Goal: Navigation & Orientation: Find specific page/section

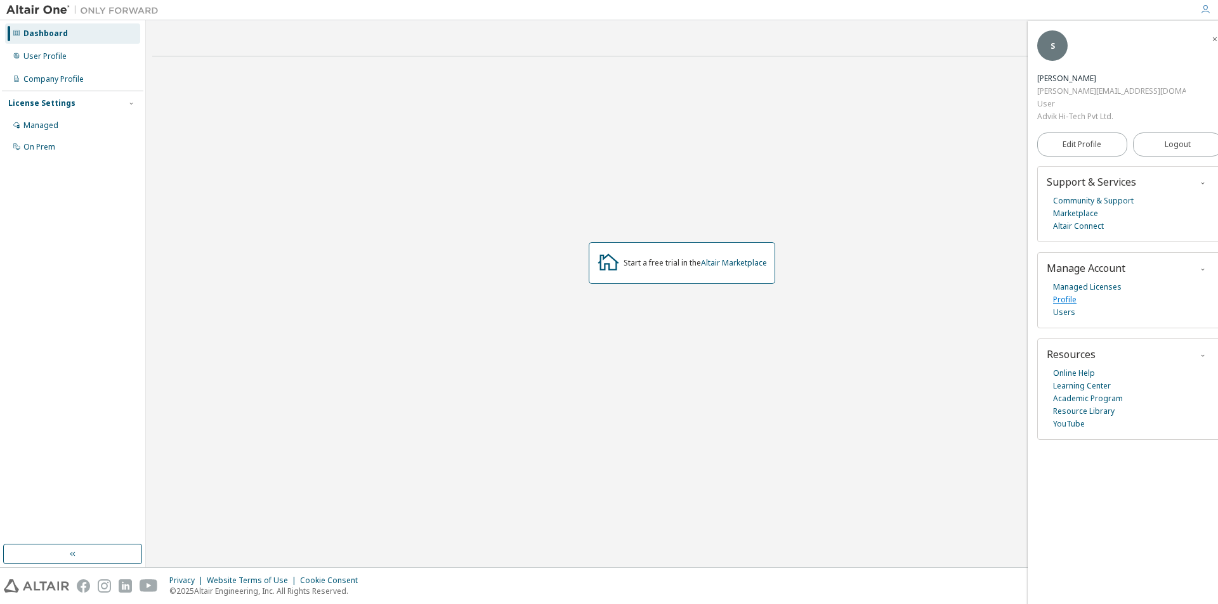
click at [1071, 294] on link "Profile" at bounding box center [1064, 300] width 23 height 13
click at [1094, 281] on link "Managed Licenses" at bounding box center [1087, 287] width 69 height 13
click at [39, 32] on div "Dashboard" at bounding box center [45, 34] width 44 height 10
click at [1072, 380] on link "Learning Center" at bounding box center [1082, 386] width 58 height 13
click at [1057, 220] on link "Altair Connect" at bounding box center [1078, 226] width 51 height 13
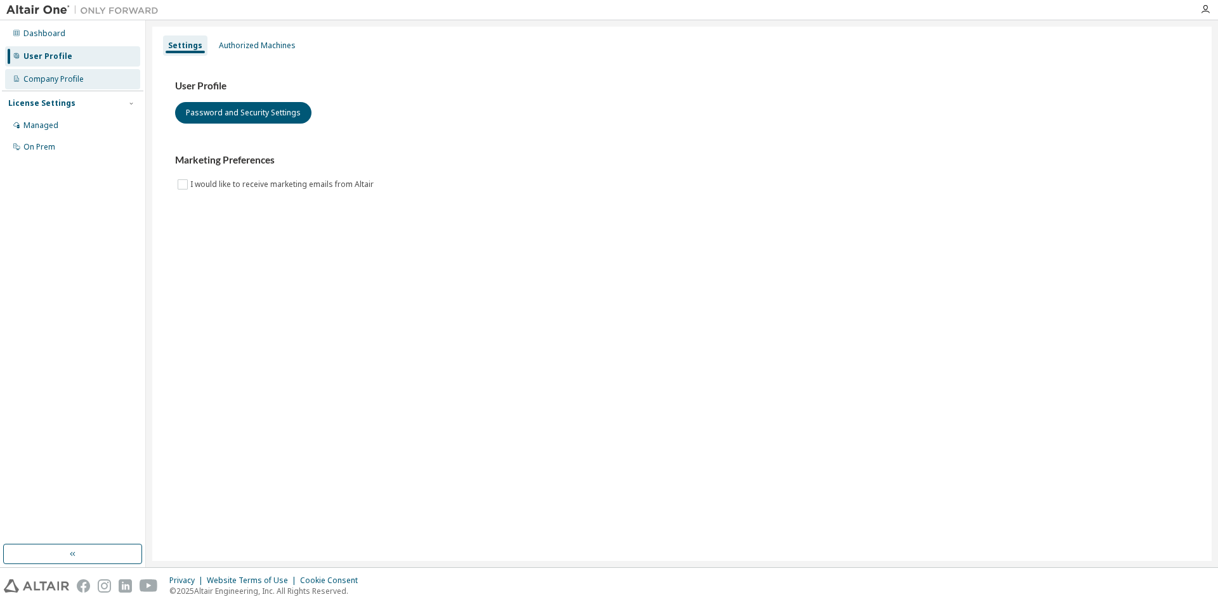
click at [38, 76] on div "Company Profile" at bounding box center [53, 79] width 60 height 10
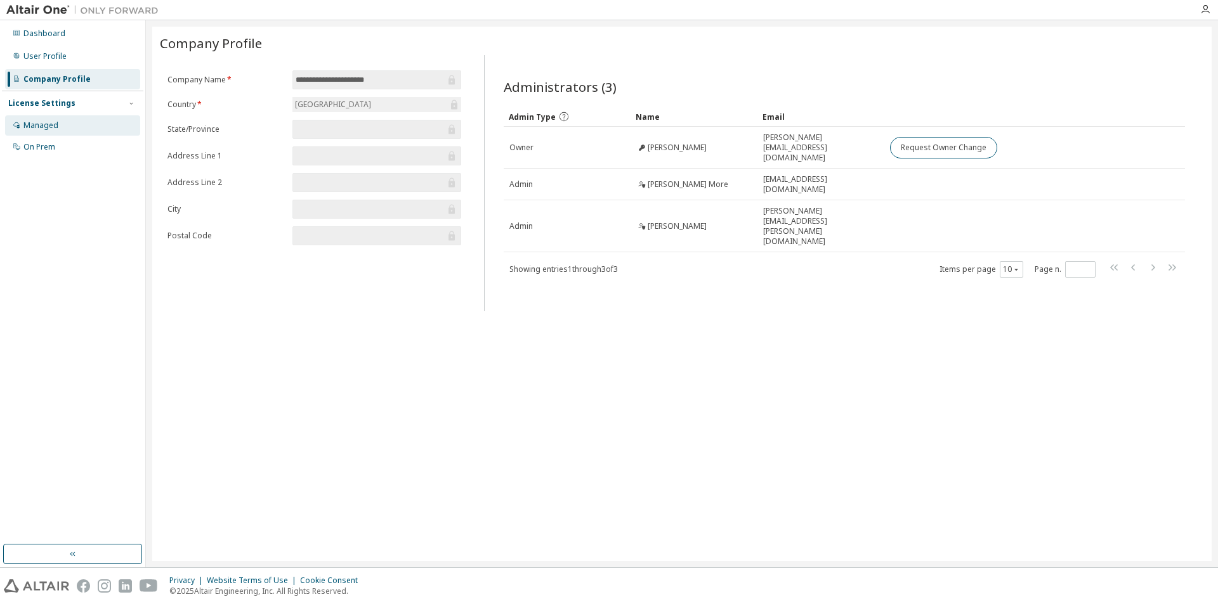
click at [41, 129] on div "Managed" at bounding box center [40, 126] width 35 height 10
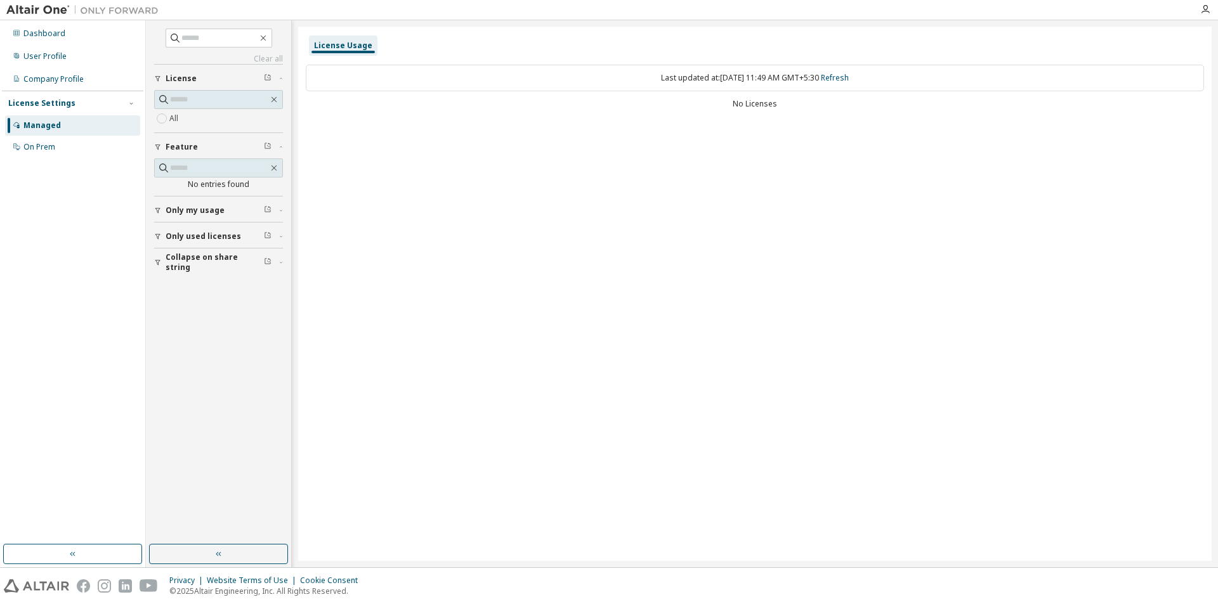
click at [212, 209] on span "Only my usage" at bounding box center [195, 211] width 59 height 10
click at [218, 273] on span "Only used licenses" at bounding box center [203, 273] width 75 height 10
click at [56, 30] on div "Dashboard" at bounding box center [44, 34] width 42 height 10
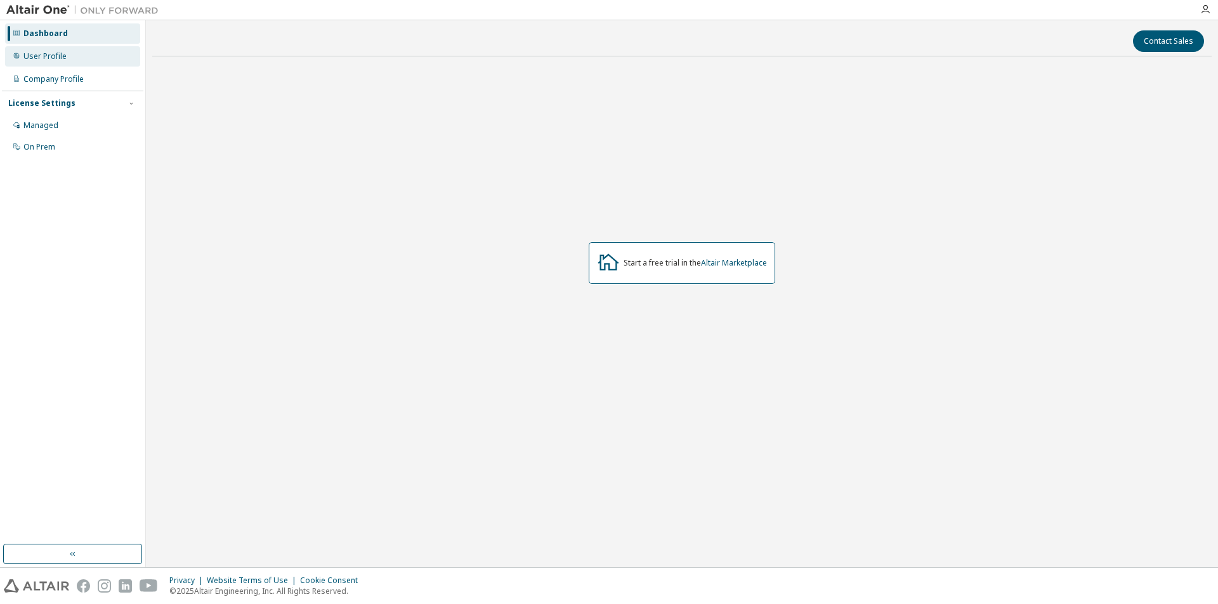
click at [46, 58] on div "User Profile" at bounding box center [44, 56] width 43 height 10
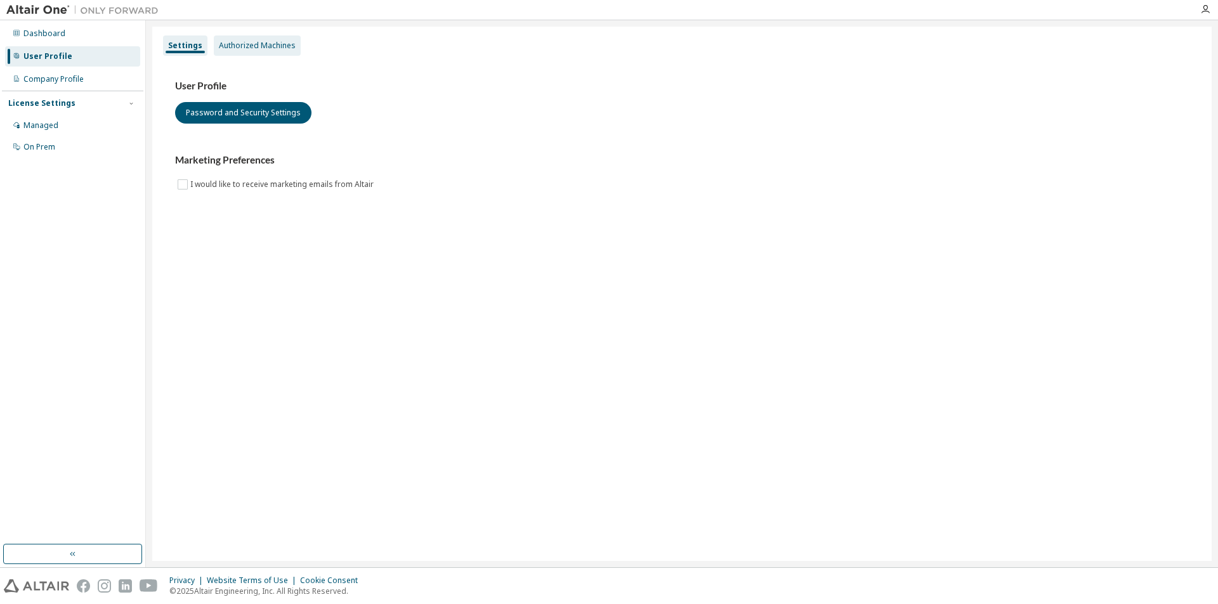
click at [264, 44] on div "Authorized Machines" at bounding box center [257, 46] width 77 height 10
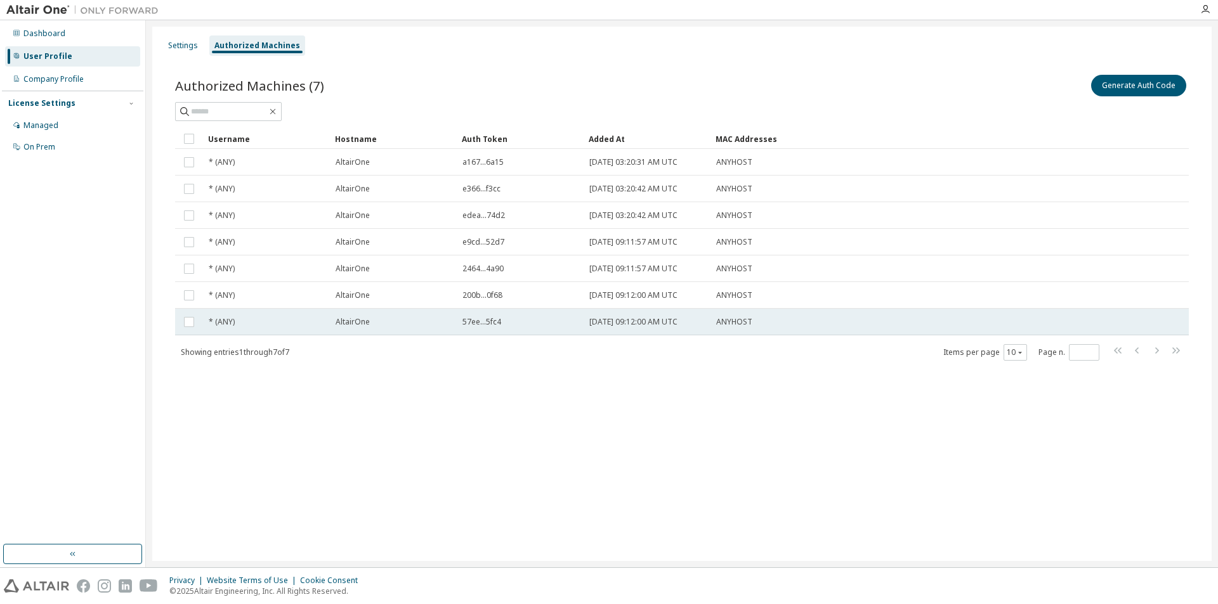
click at [677, 325] on span "[DATE] 09:12:00 AM UTC" at bounding box center [633, 322] width 88 height 10
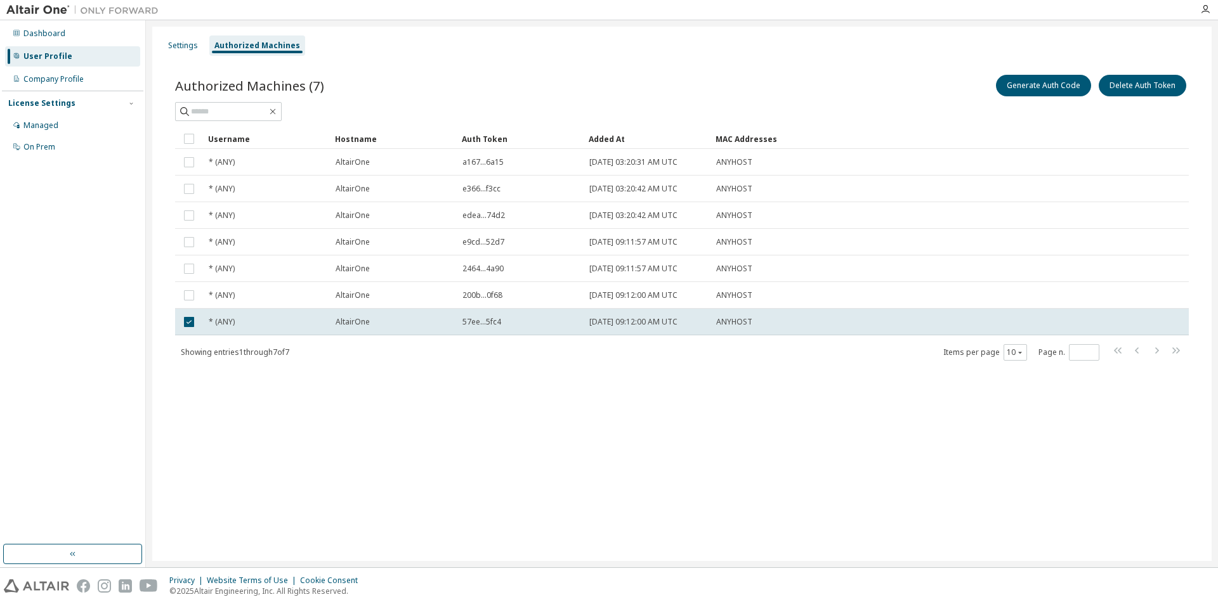
click at [677, 325] on span "2024-02-12 09:12:00 AM UTC" at bounding box center [633, 322] width 88 height 10
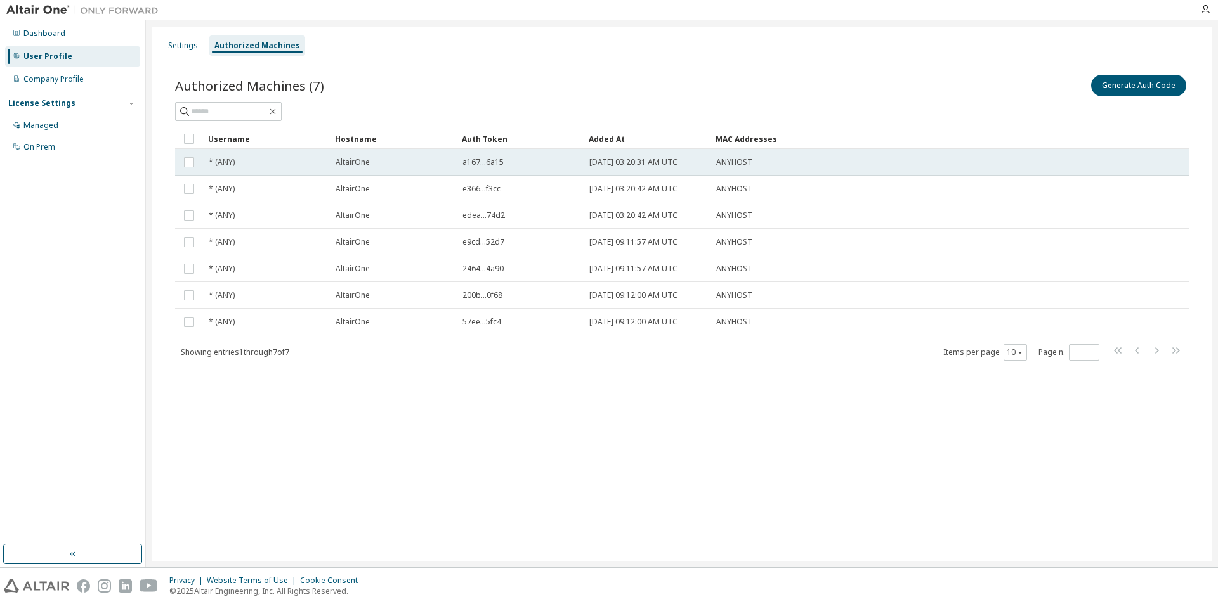
click at [752, 161] on div "ANYHOST" at bounding box center [885, 162] width 339 height 10
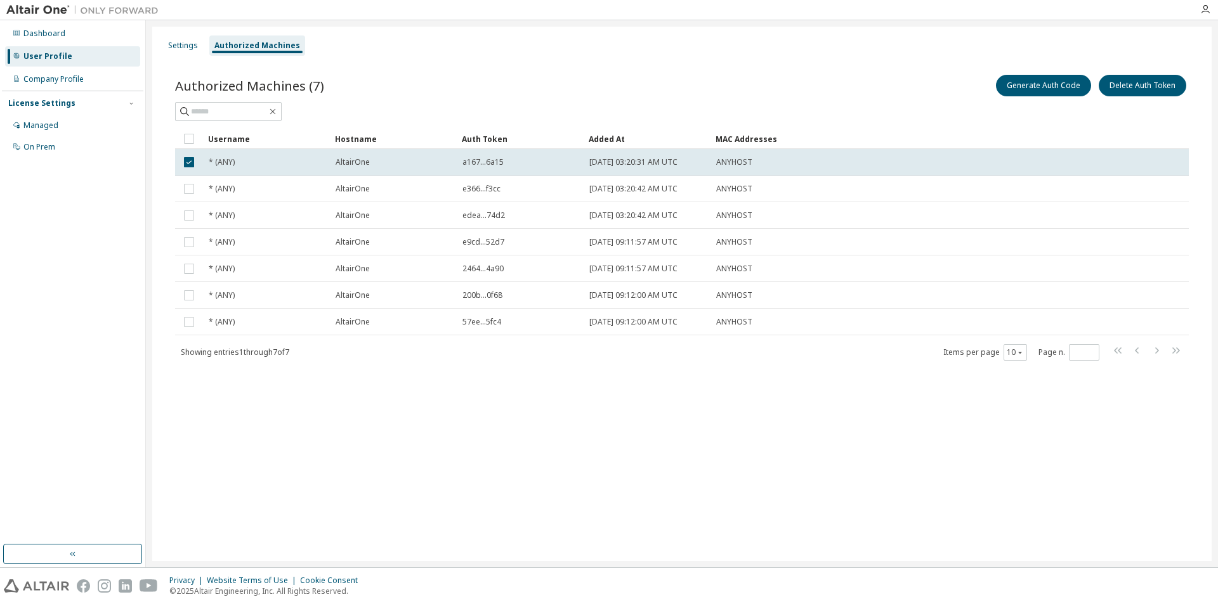
click at [752, 161] on div "ANYHOST" at bounding box center [885, 162] width 339 height 10
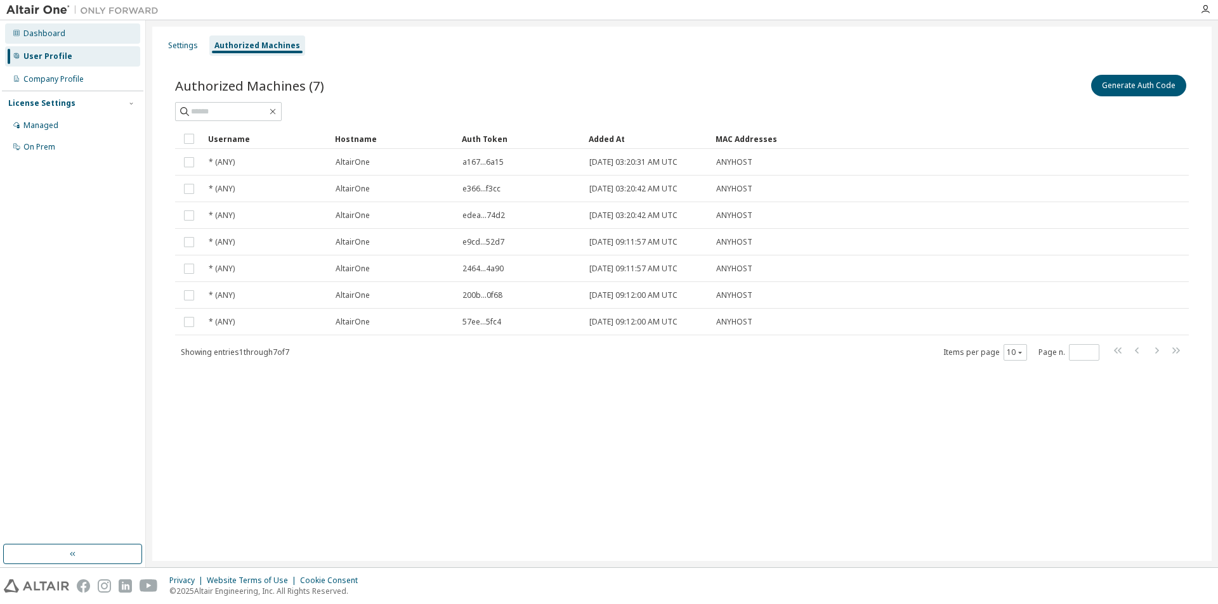
click at [60, 36] on div "Dashboard" at bounding box center [44, 34] width 42 height 10
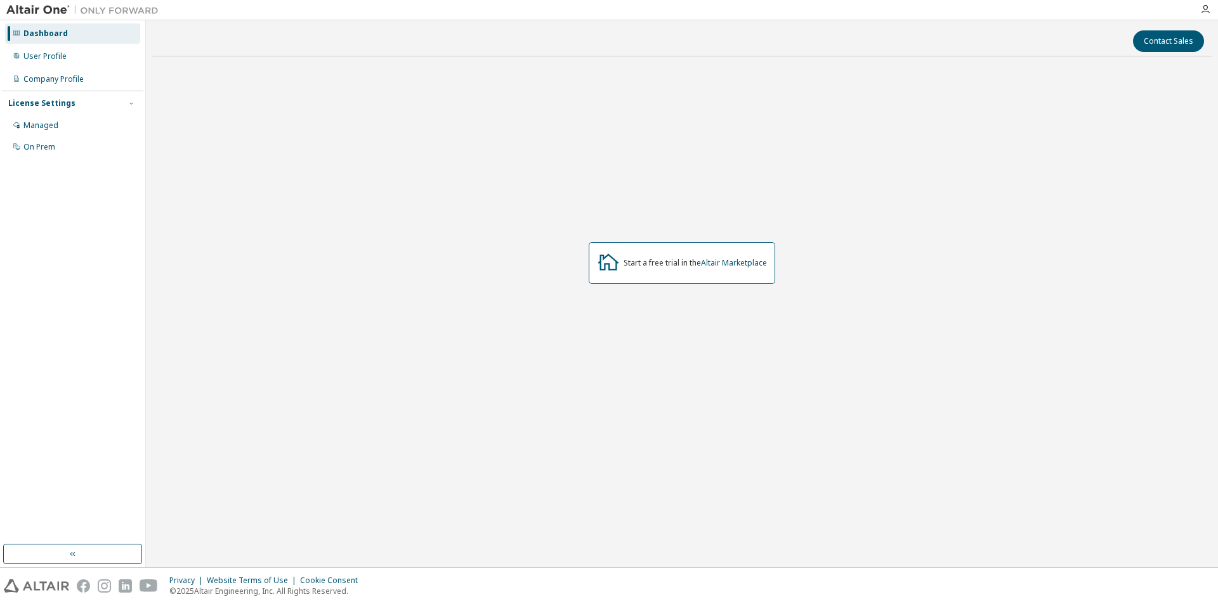
click at [42, 10] on img at bounding box center [85, 10] width 159 height 13
click at [72, 82] on div "Company Profile" at bounding box center [53, 79] width 60 height 10
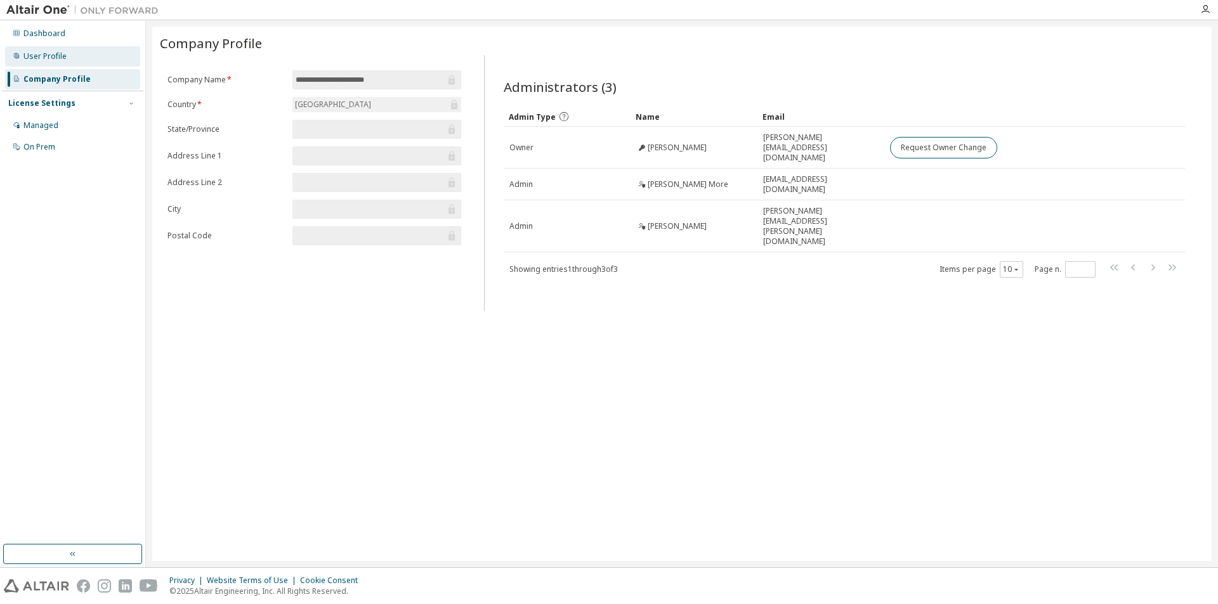
click at [50, 53] on div "User Profile" at bounding box center [44, 56] width 43 height 10
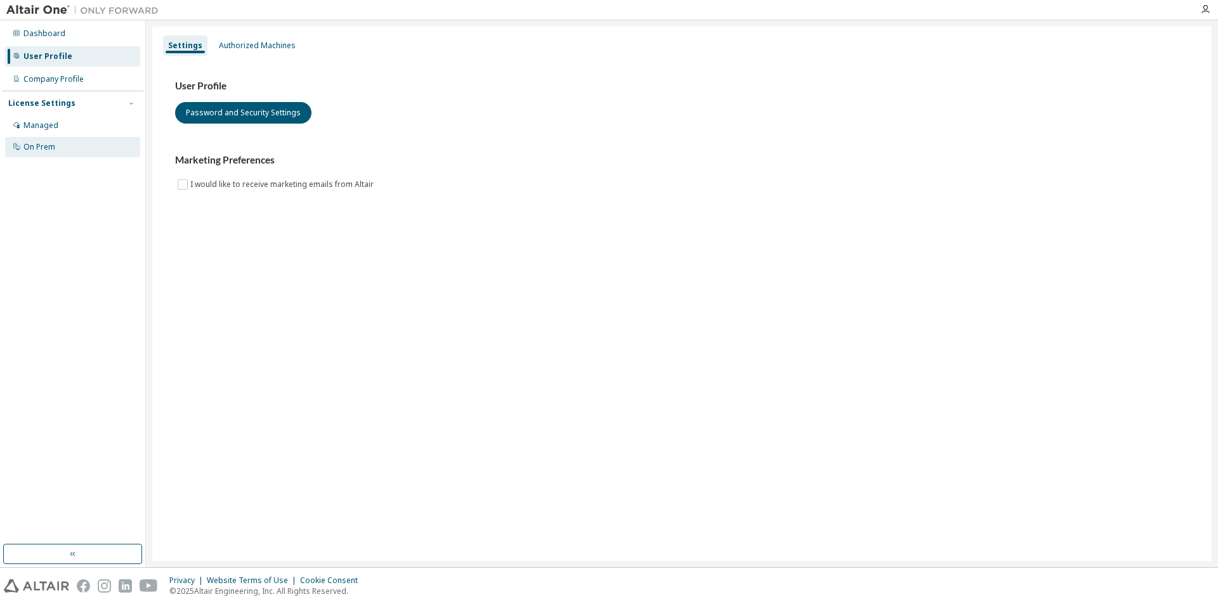
click at [32, 142] on div "On Prem" at bounding box center [39, 147] width 32 height 10
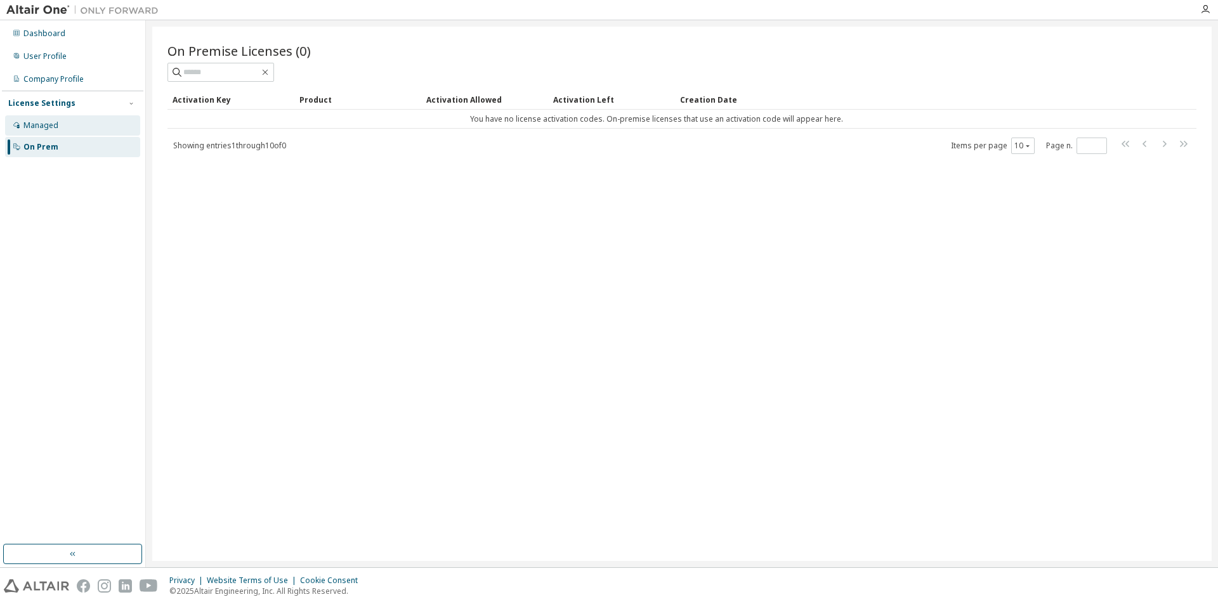
click at [41, 126] on div "Managed" at bounding box center [40, 126] width 35 height 10
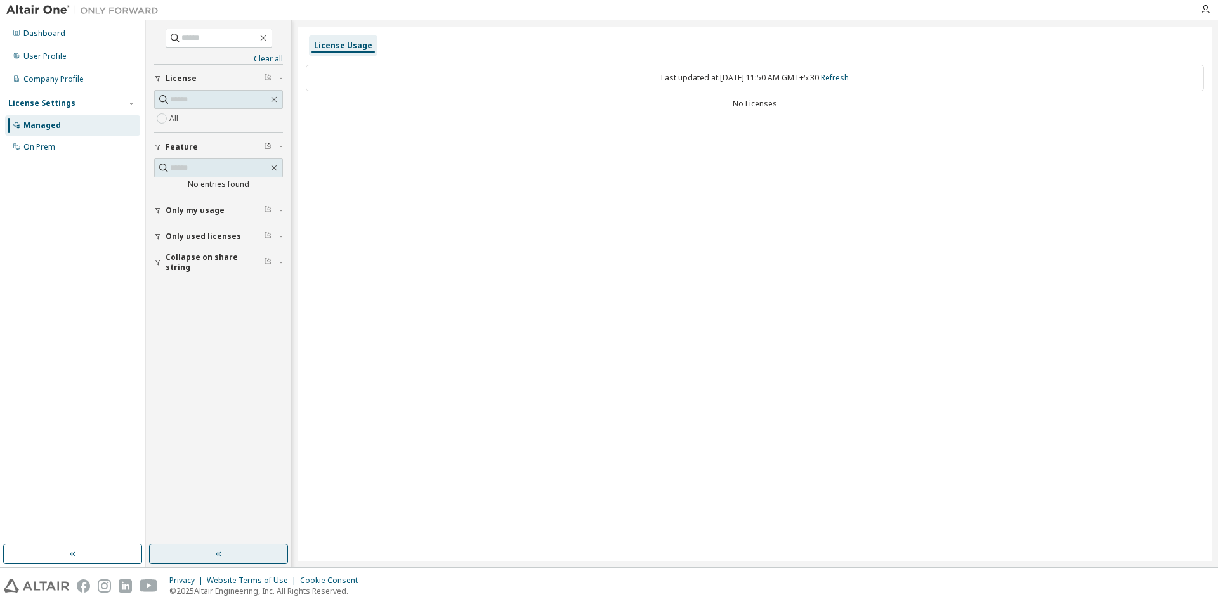
click at [180, 549] on button "button" at bounding box center [218, 554] width 139 height 20
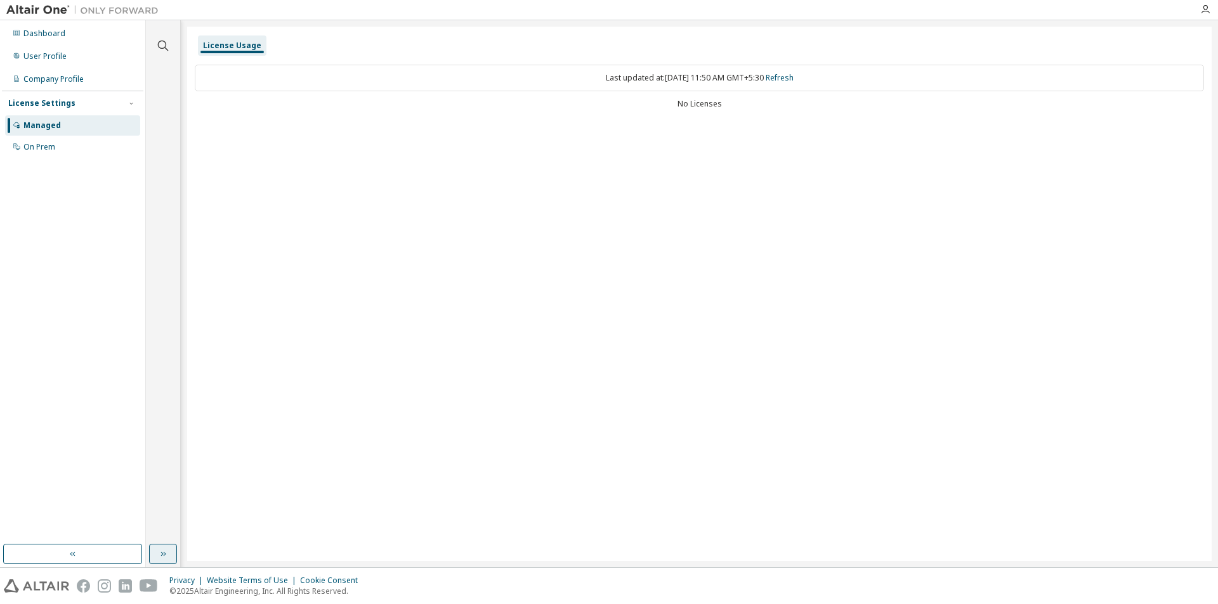
click at [172, 552] on button "button" at bounding box center [163, 554] width 28 height 20
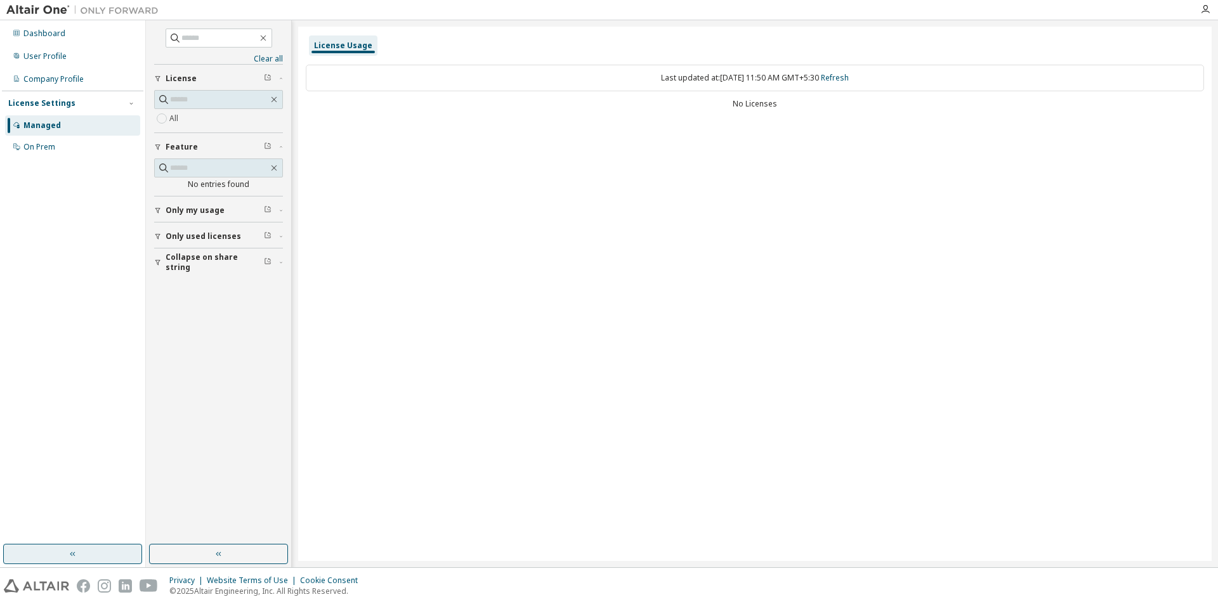
click at [108, 556] on button "button" at bounding box center [72, 554] width 139 height 20
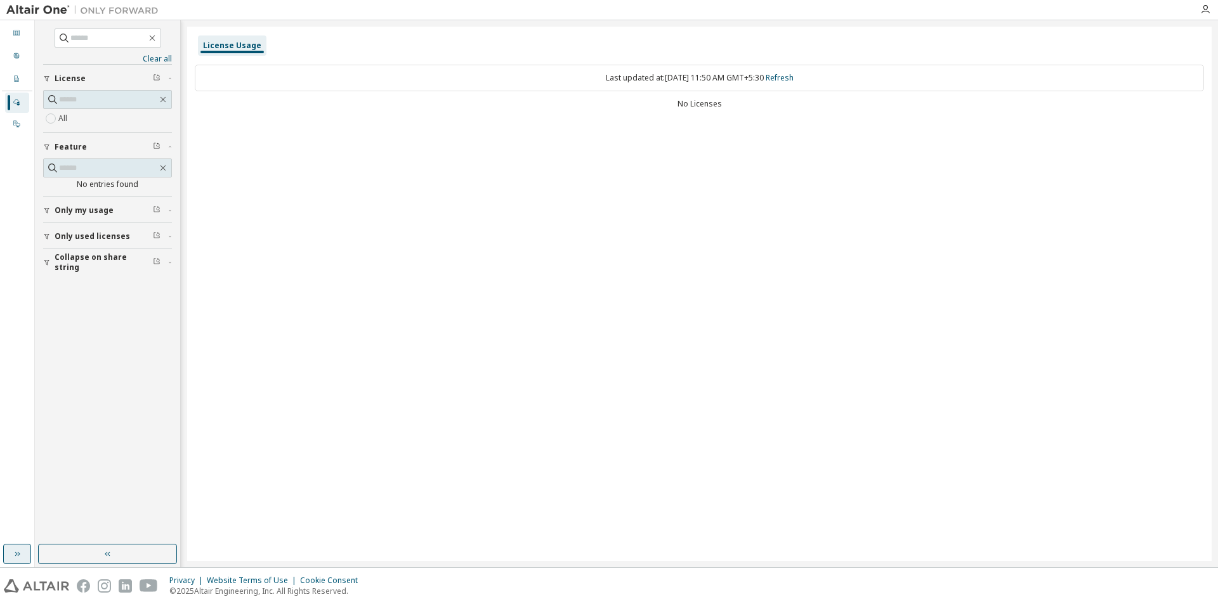
click at [10, 552] on button "button" at bounding box center [17, 554] width 28 height 20
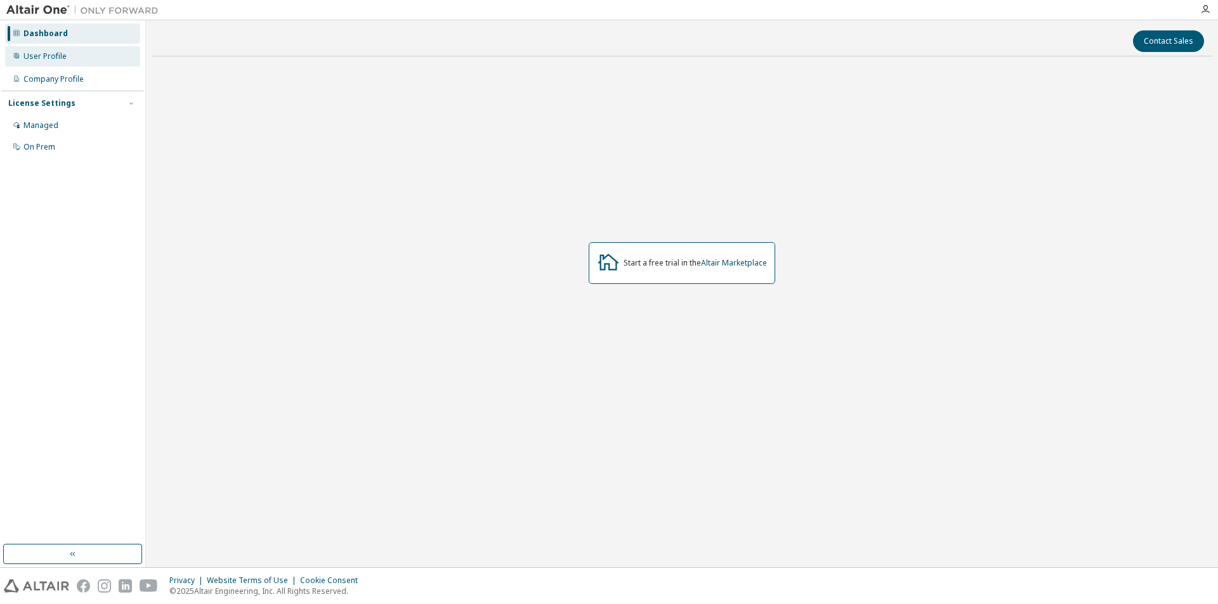
click at [32, 60] on div "User Profile" at bounding box center [44, 56] width 43 height 10
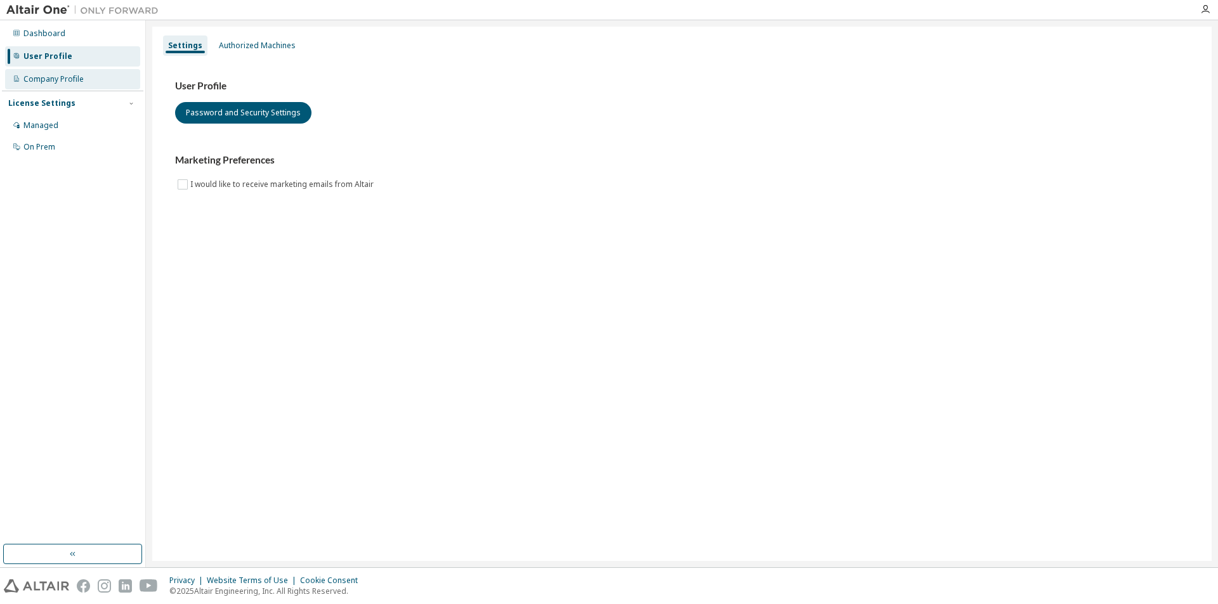
click at [65, 78] on div "Company Profile" at bounding box center [53, 79] width 60 height 10
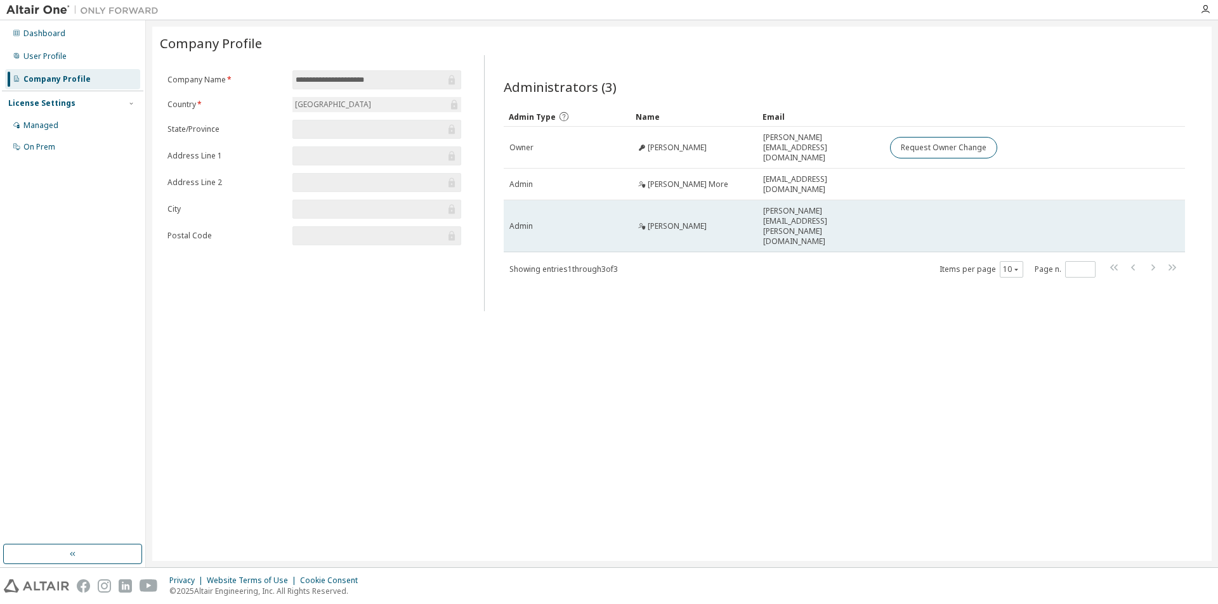
click at [738, 212] on td "[PERSON_NAME]" at bounding box center [694, 226] width 127 height 52
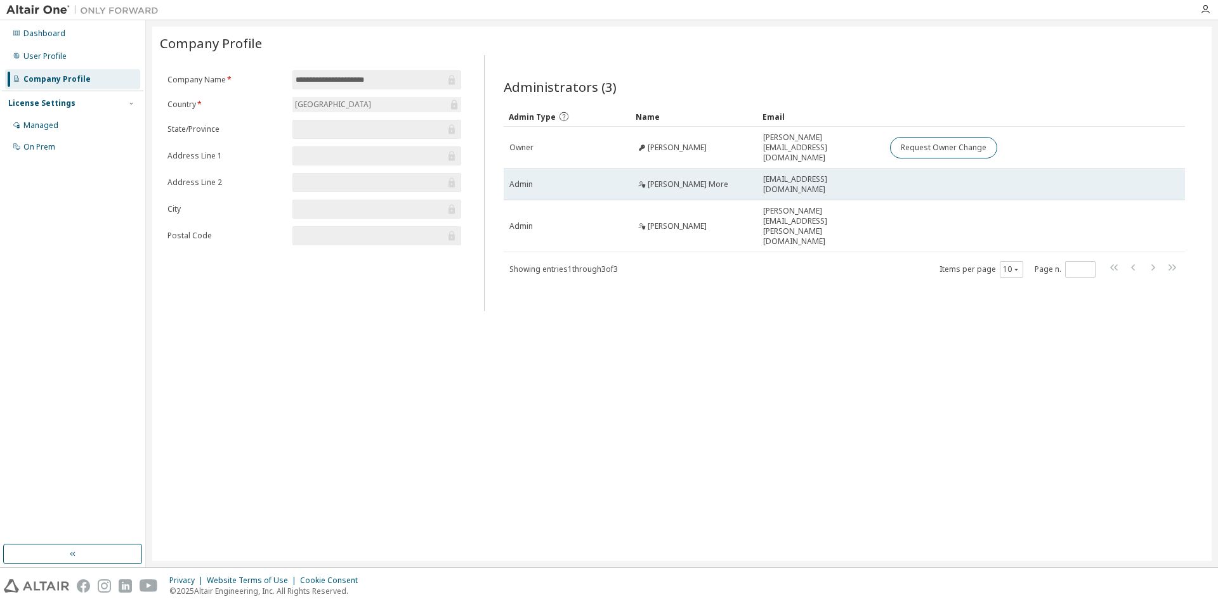
click at [722, 180] on div "[PERSON_NAME] More" at bounding box center [693, 185] width 115 height 10
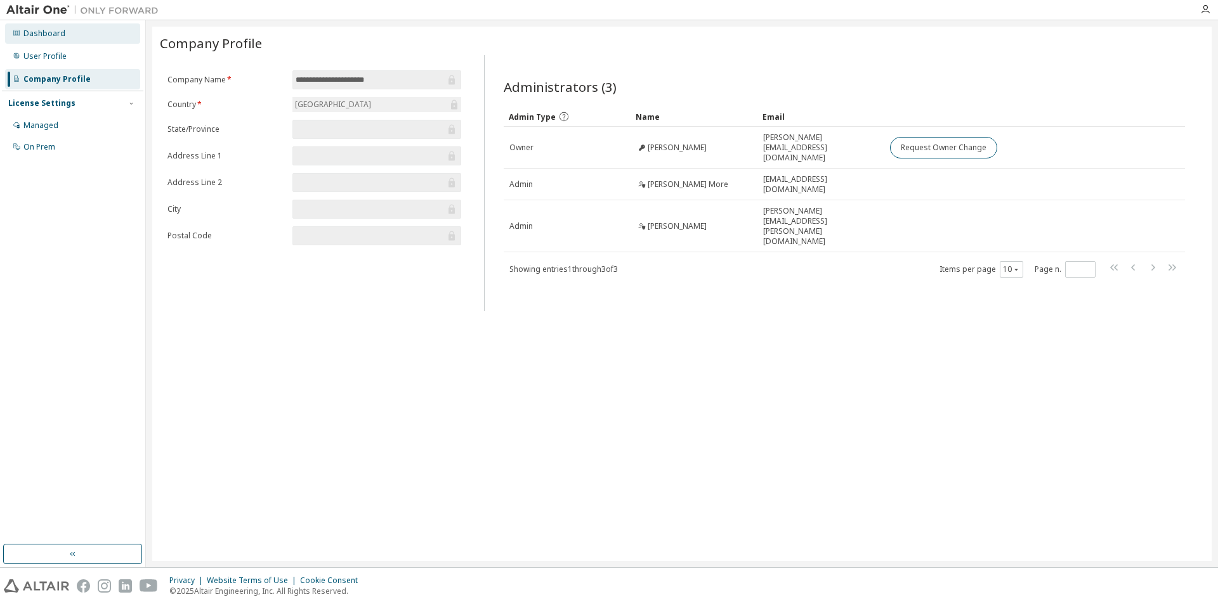
click at [35, 43] on div "Dashboard" at bounding box center [72, 33] width 135 height 20
